Goal: Information Seeking & Learning: Learn about a topic

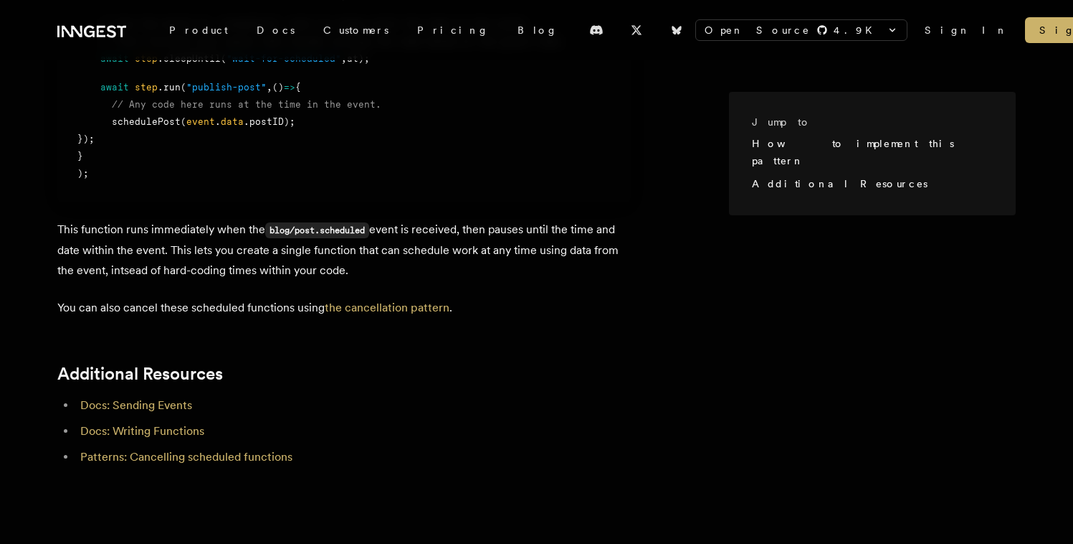
scroll to position [1109, 0]
click at [523, 267] on p "This function runs immediately when the blog/post.scheduled event is received, …" at bounding box center [344, 247] width 574 height 61
click at [500, 224] on p "This function runs immediately when the blog/post.scheduled event is received, …" at bounding box center [344, 247] width 574 height 61
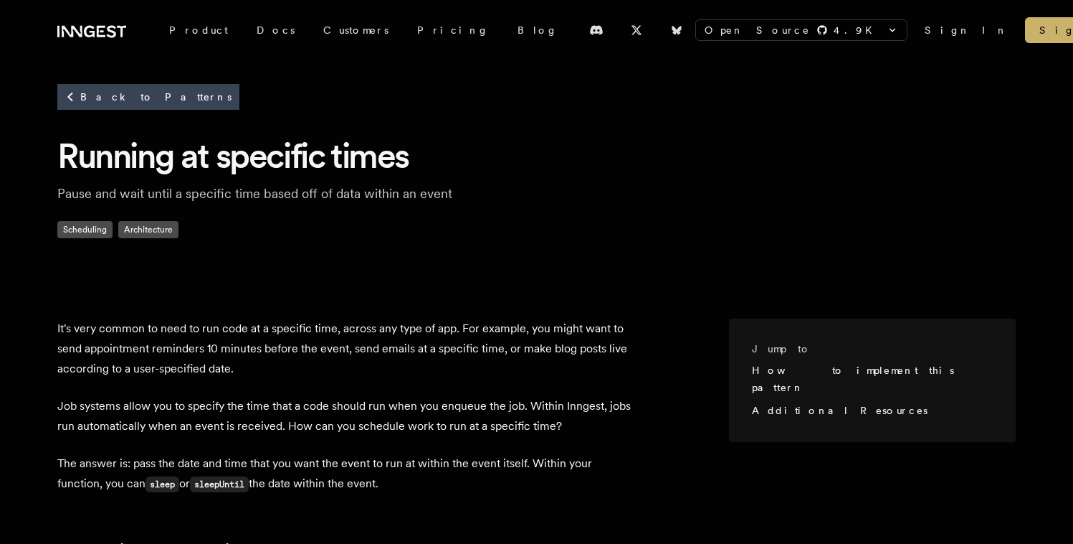
scroll to position [0, 0]
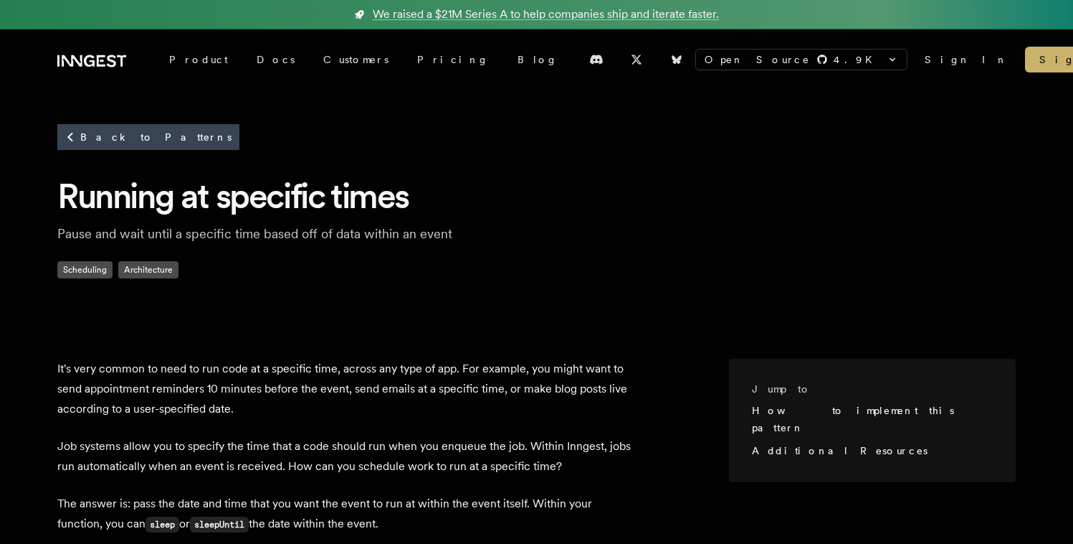
click at [633, 196] on h1 "Running at specific times" at bounding box center [536, 196] width 959 height 44
click at [526, 288] on div "Back to Patterns Running at specific times Pause and wait until a specific time…" at bounding box center [536, 213] width 1073 height 246
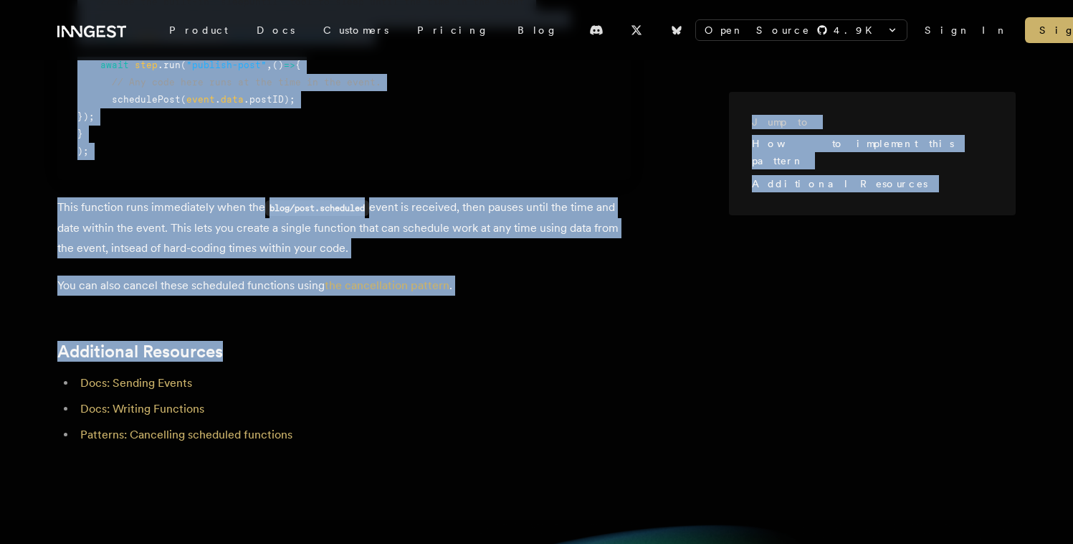
scroll to position [1147, 0]
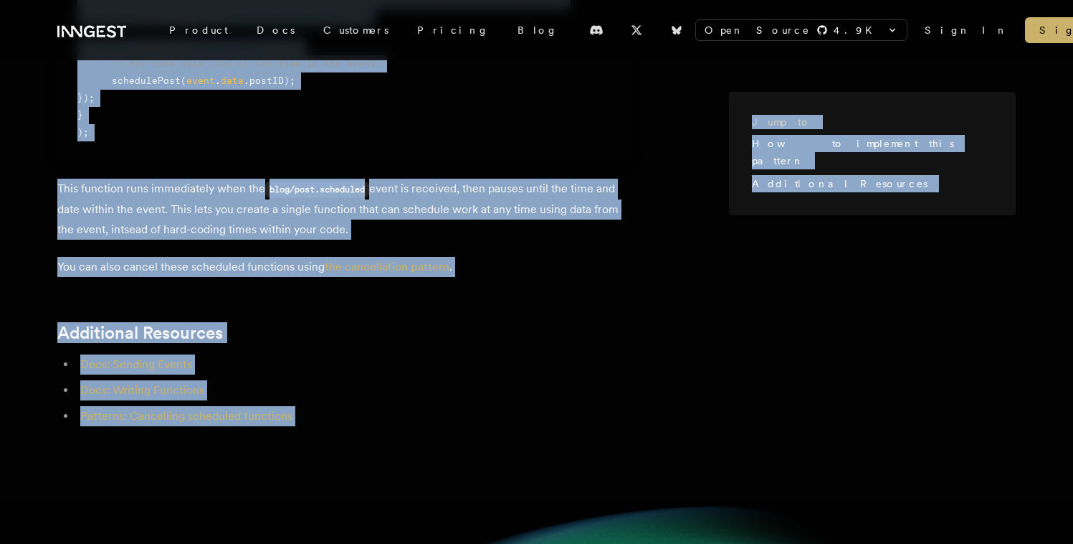
drag, startPoint x: 63, startPoint y: 131, endPoint x: 449, endPoint y: 440, distance: 494.7
click at [449, 440] on div "Open Source 4.9 K inngest/inngest inngest/inngest-js inngest/inngest-py inngest…" at bounding box center [536, 198] width 1073 height 2632
copy div "Running at specific times Pause and wait until a specific time based off of dat…"
click at [218, 360] on li "Docs: Sending Events" at bounding box center [353, 364] width 555 height 20
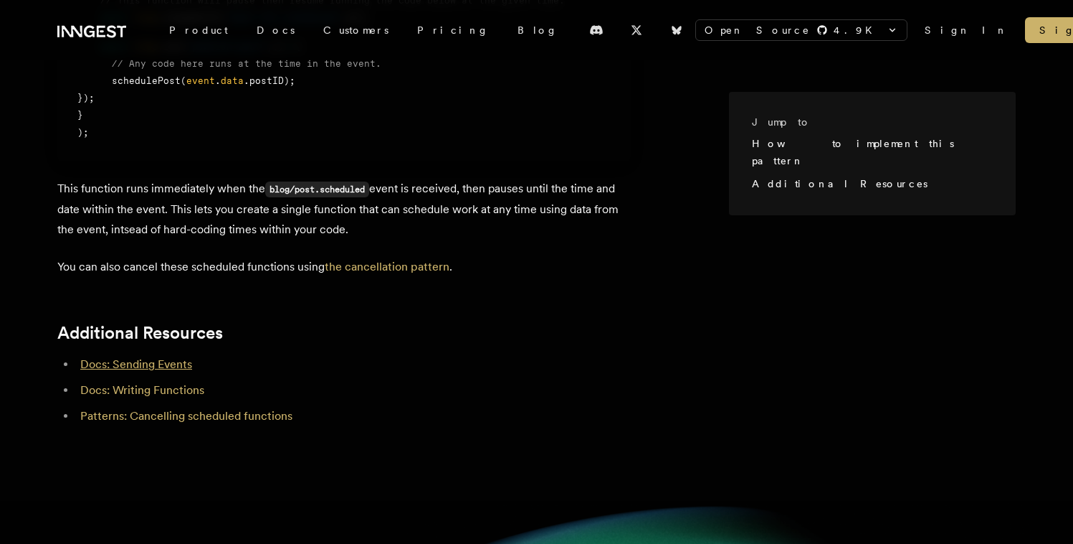
click at [176, 369] on link "Docs: Sending Events" at bounding box center [136, 364] width 112 height 14
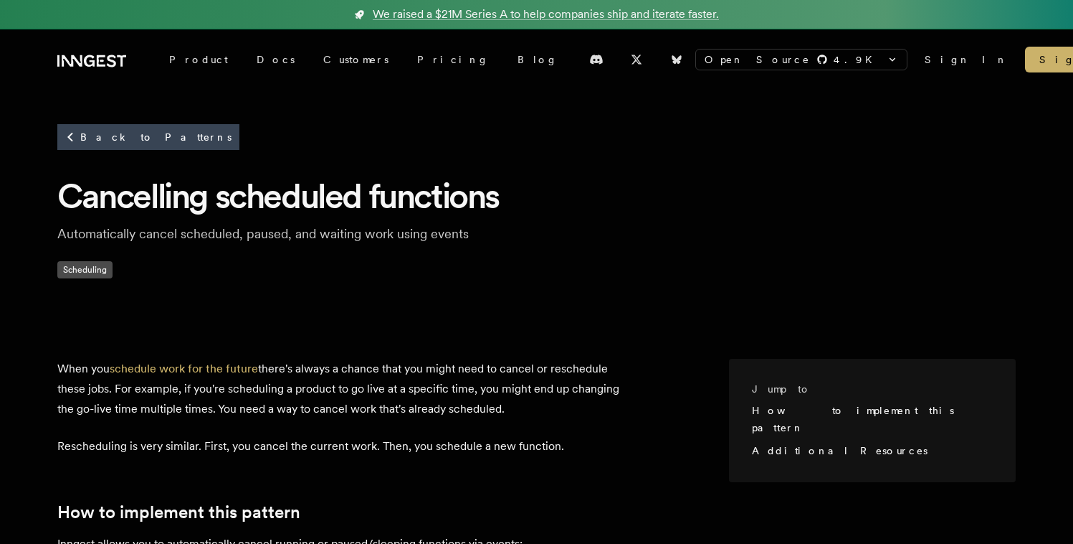
click at [72, 91] on div "Back to Patterns Cancelling scheduled functions Automatically cancel scheduled,…" at bounding box center [536, 213] width 1073 height 246
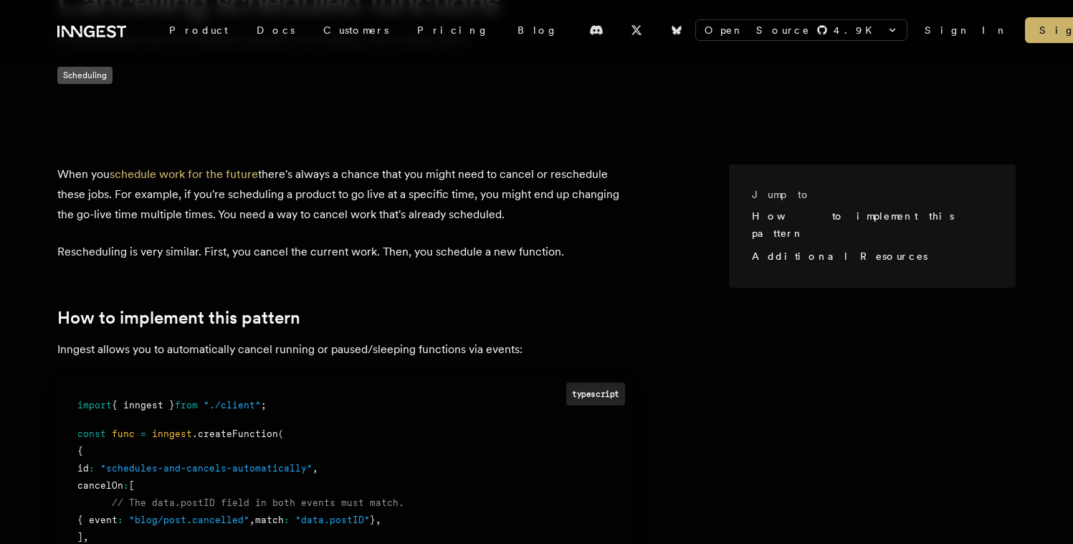
scroll to position [206, 0]
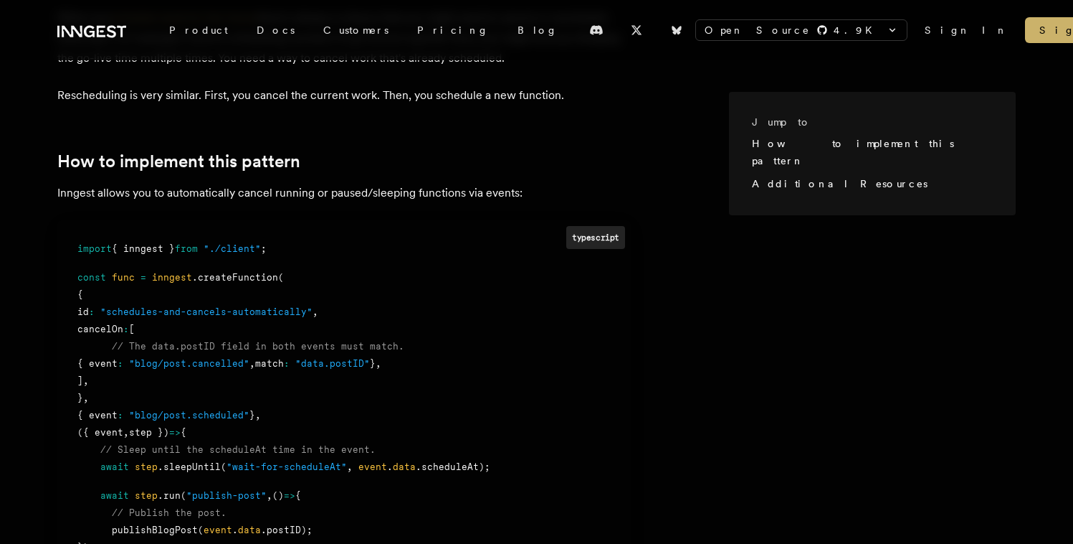
scroll to position [0, 0]
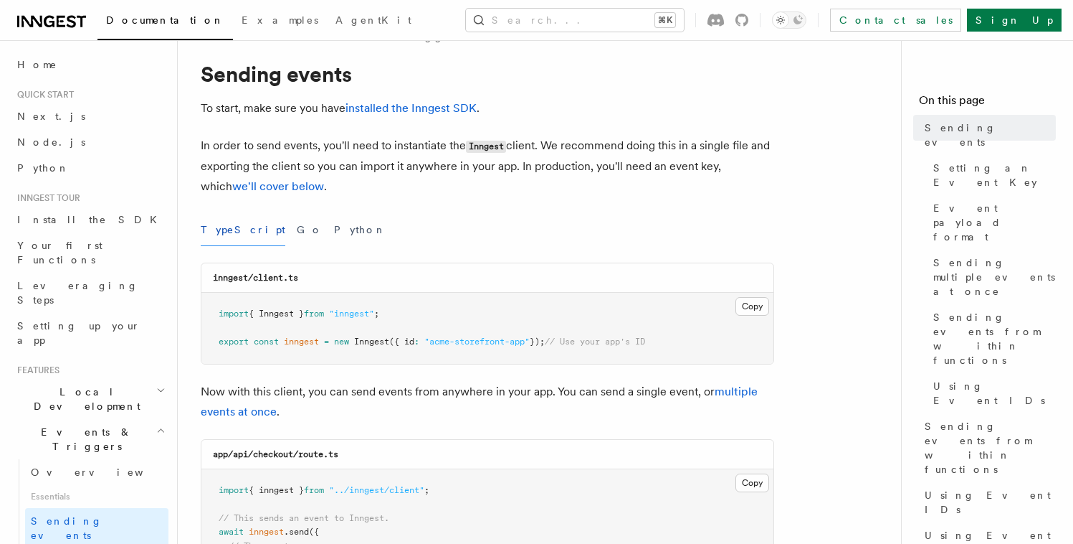
scroll to position [36, 0]
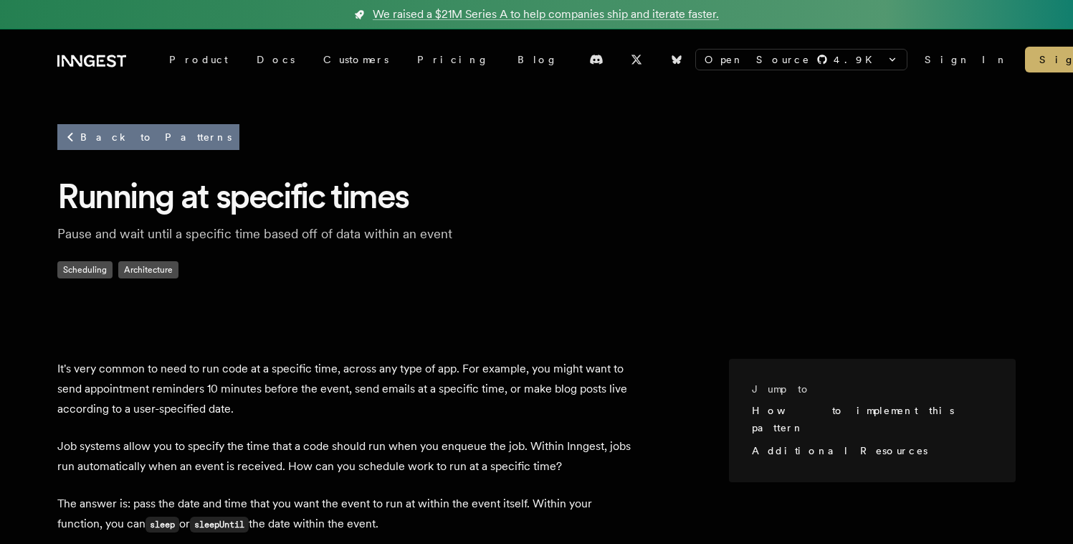
click at [136, 138] on link "Back to Patterns" at bounding box center [148, 137] width 182 height 26
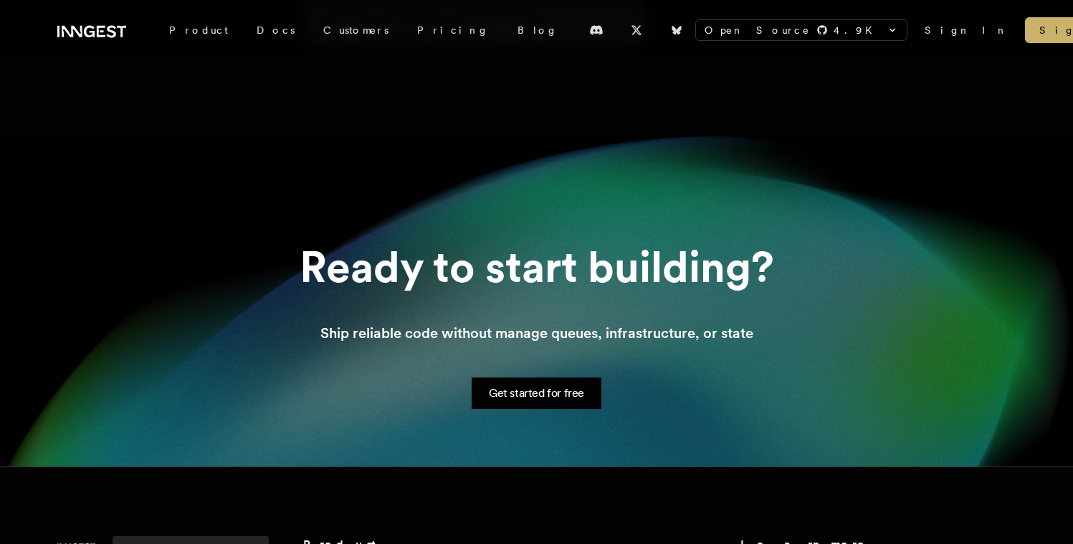
scroll to position [1326, 0]
